Goal: Check status: Check status

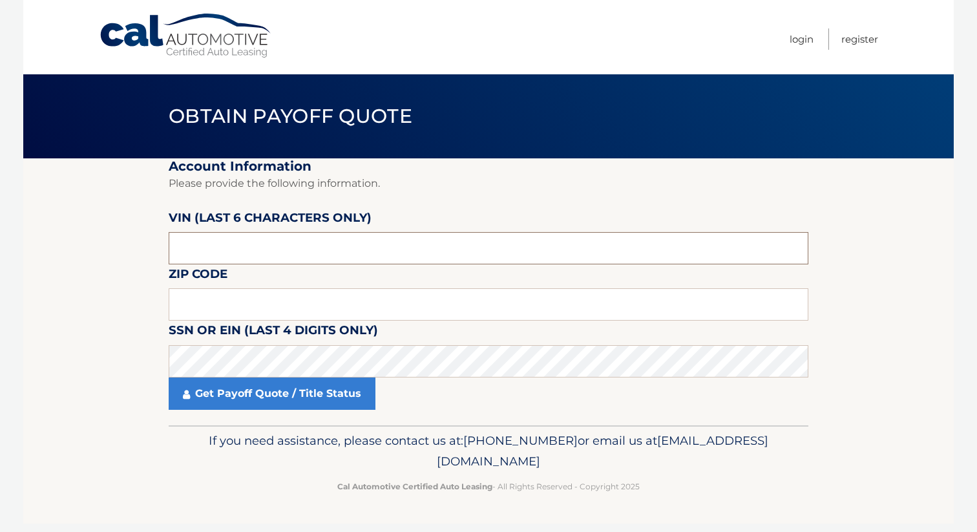
click at [278, 234] on input "text" at bounding box center [489, 248] width 640 height 32
paste input "KMHLM4"
paste input "397722"
type input "397722"
type input "07008"
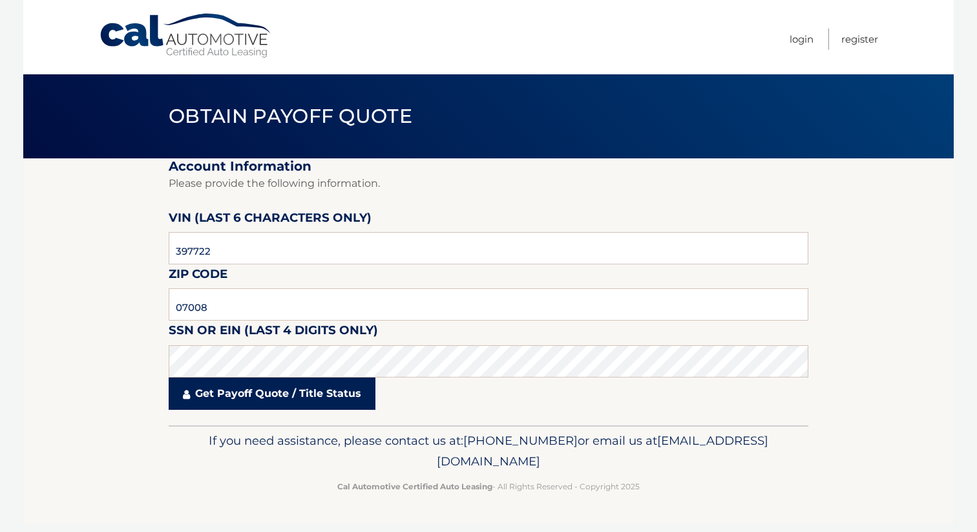
click at [212, 397] on link "Get Payoff Quote / Title Status" at bounding box center [272, 393] width 207 height 32
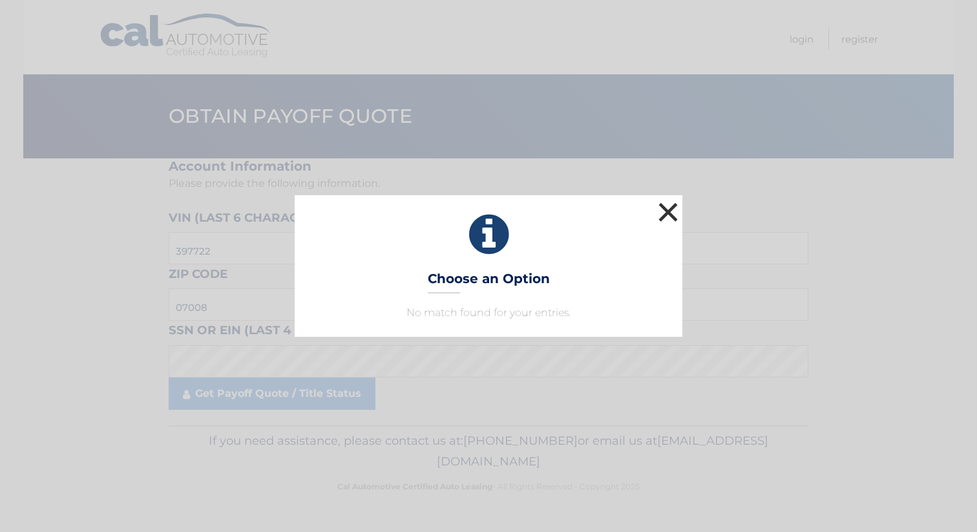
click at [675, 205] on button "×" at bounding box center [668, 212] width 26 height 26
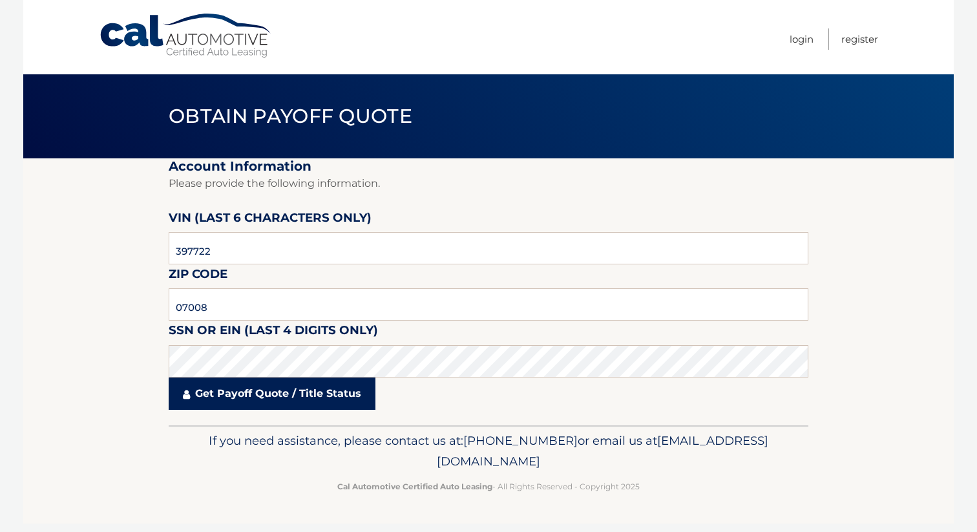
click at [211, 393] on link "Get Payoff Quote / Title Status" at bounding box center [272, 393] width 207 height 32
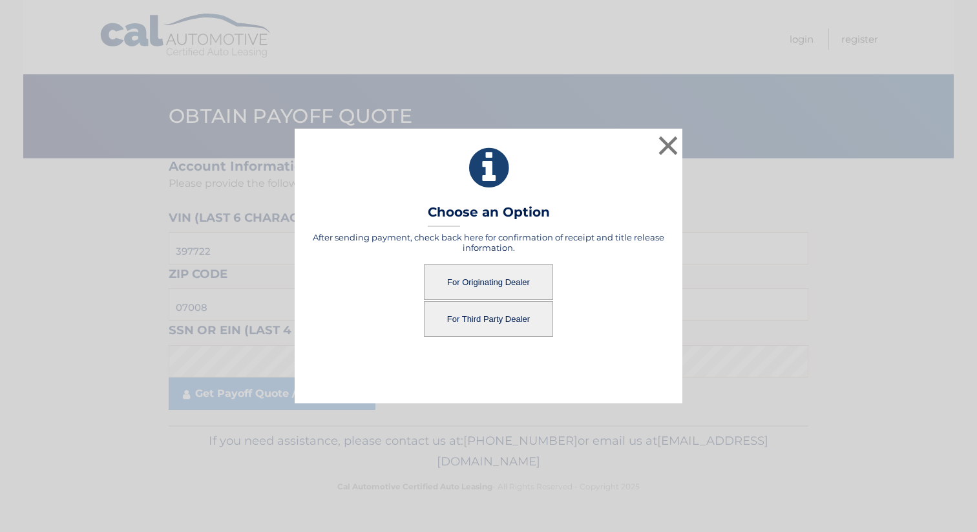
click at [468, 281] on button "For Originating Dealer" at bounding box center [488, 282] width 129 height 36
click at [488, 287] on button "For Originating Dealer" at bounding box center [488, 282] width 129 height 36
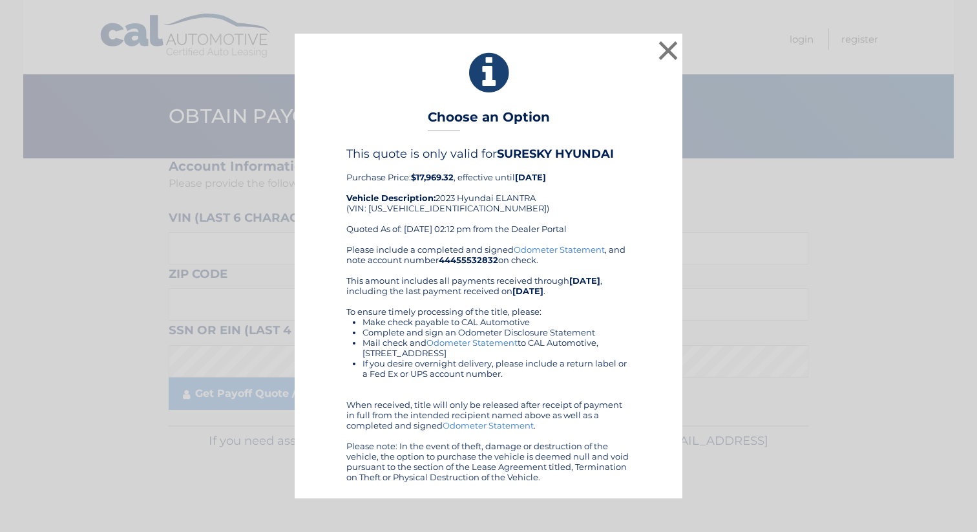
drag, startPoint x: 347, startPoint y: 153, endPoint x: 587, endPoint y: 174, distance: 241.2
click at [587, 174] on div "This quote is only valid for SURESKY HYUNDAI Purchase Price: $17,969.32 , effec…" at bounding box center [488, 195] width 284 height 97
copy div "This quote is only valid for SURESKY HYUNDAI Purchase Price: $17,969.32 , effec…"
click at [478, 201] on div "This quote is only valid for SURESKY HYUNDAI Purchase Price: $17,969.32 , effec…" at bounding box center [488, 195] width 284 height 97
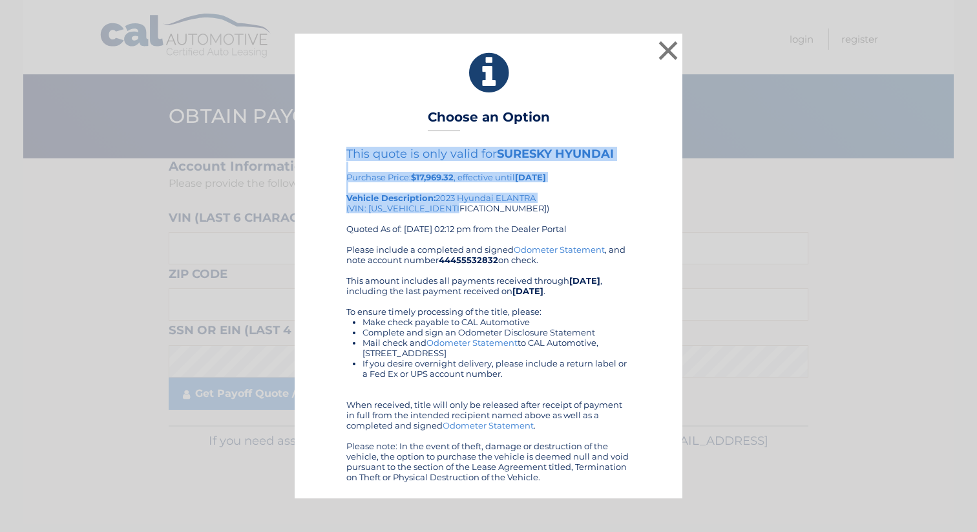
drag, startPoint x: 476, startPoint y: 204, endPoint x: 333, endPoint y: 157, distance: 151.0
click at [333, 157] on div "This quote is only valid for SURESKY HYUNDAI Purchase Price: $17,969.32 , effec…" at bounding box center [488, 314] width 355 height 335
copy div "This quote is only valid for SURESKY HYUNDAI Purchase Price: $17,969.32 , effec…"
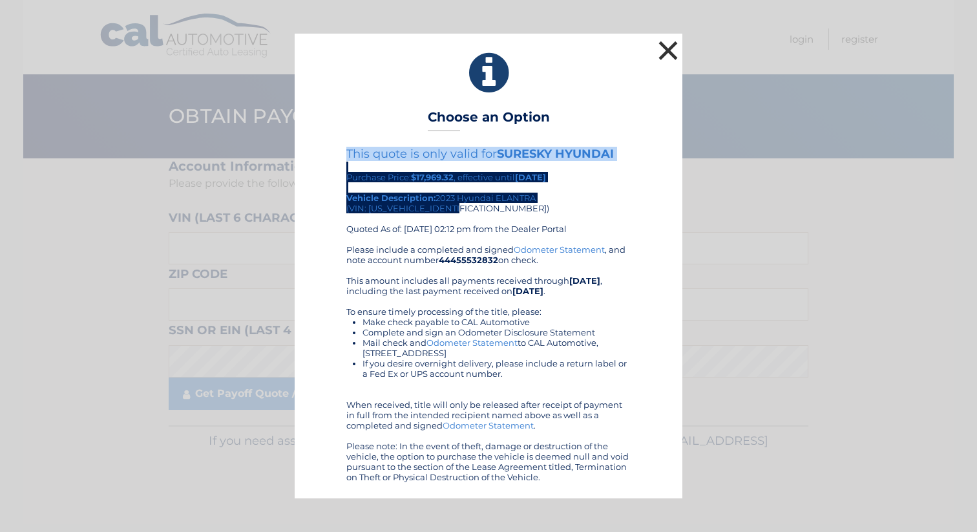
click at [669, 52] on button "×" at bounding box center [668, 50] width 26 height 26
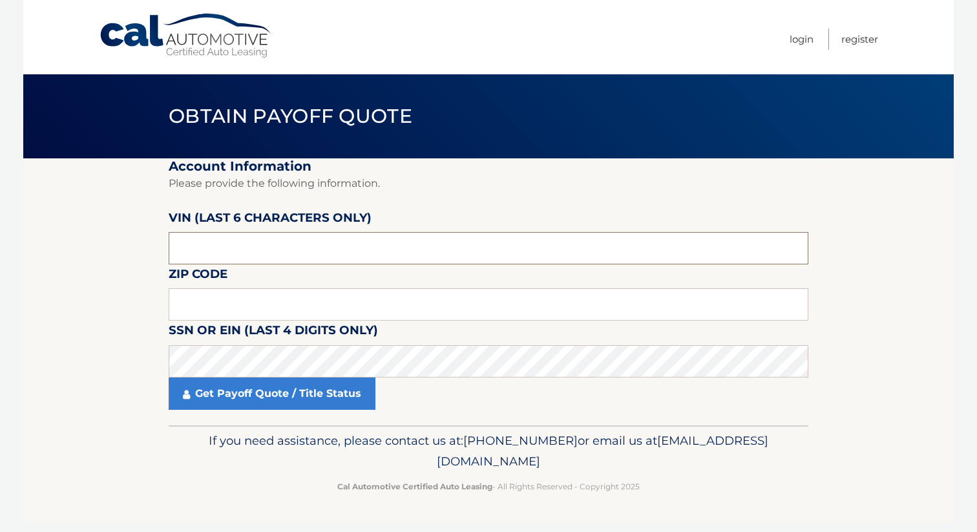
click at [337, 239] on input "text" at bounding box center [489, 248] width 640 height 32
click at [244, 300] on input "text" at bounding box center [489, 304] width 640 height 32
type input "07008"
click at [255, 260] on input "text" at bounding box center [489, 248] width 640 height 32
click at [255, 247] on input "text" at bounding box center [489, 248] width 640 height 32
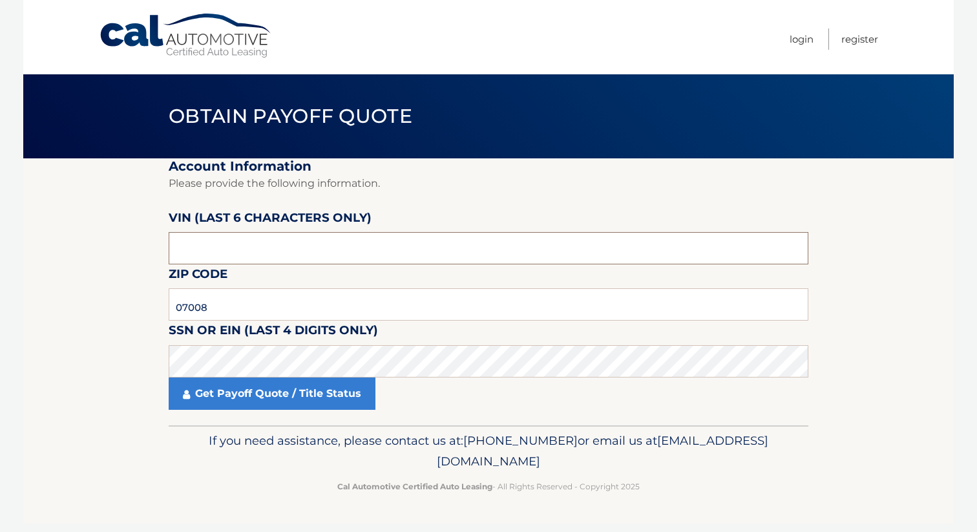
click at [255, 247] on input "text" at bounding box center [489, 248] width 640 height 32
paste input "397722"
type input "397722"
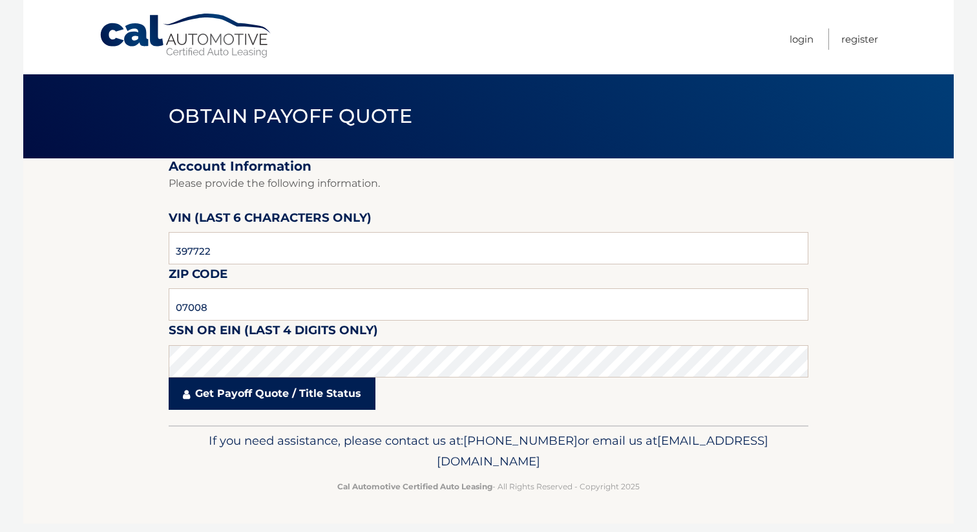
click at [246, 391] on link "Get Payoff Quote / Title Status" at bounding box center [272, 393] width 207 height 32
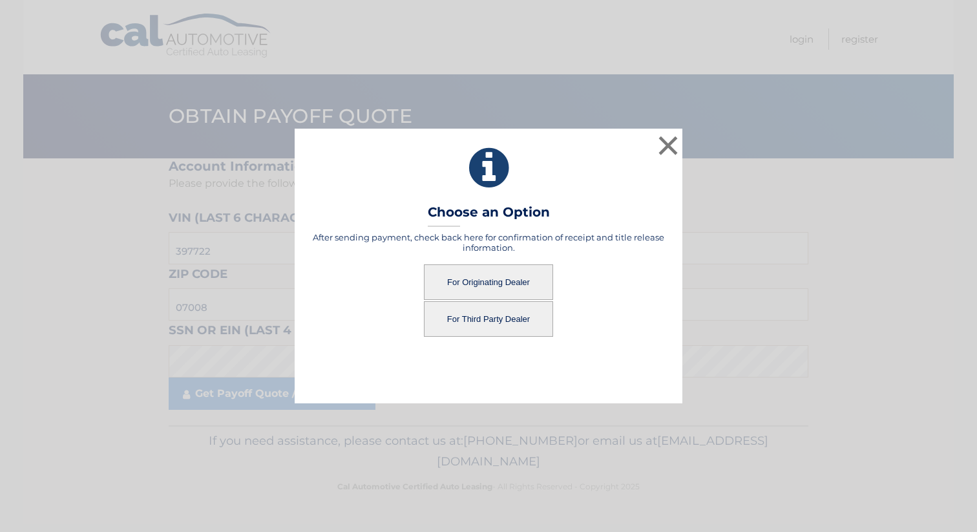
click at [495, 314] on button "For Third Party Dealer" at bounding box center [488, 319] width 129 height 36
click at [473, 318] on button "For Third Party Dealer" at bounding box center [488, 319] width 129 height 36
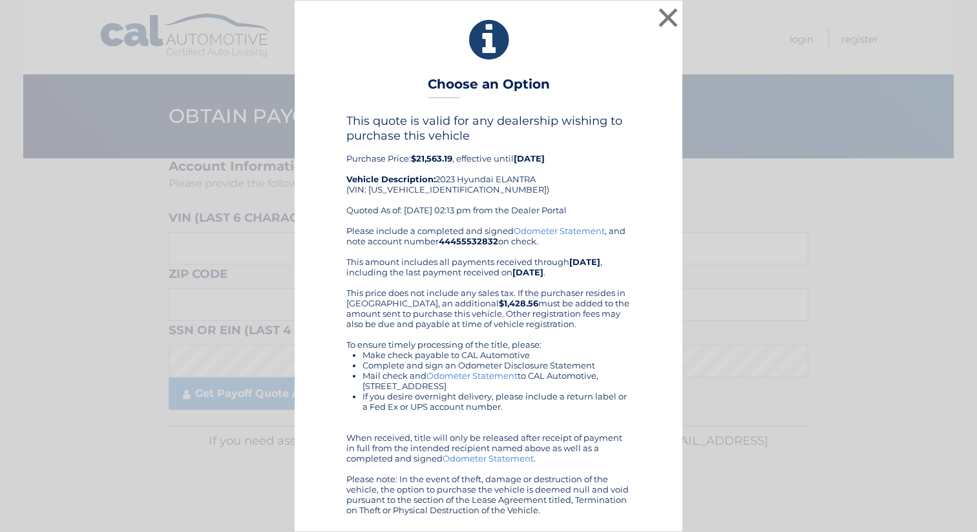
drag, startPoint x: 344, startPoint y: 118, endPoint x: 581, endPoint y: 158, distance: 241.0
click at [581, 158] on div "This quote is valid for any dealership wishing to purchase this vehicle Purchas…" at bounding box center [488, 314] width 355 height 401
copy div "This quote is valid for any dealership wishing to purchase this vehicle Purchas…"
